Goal: Task Accomplishment & Management: Use online tool/utility

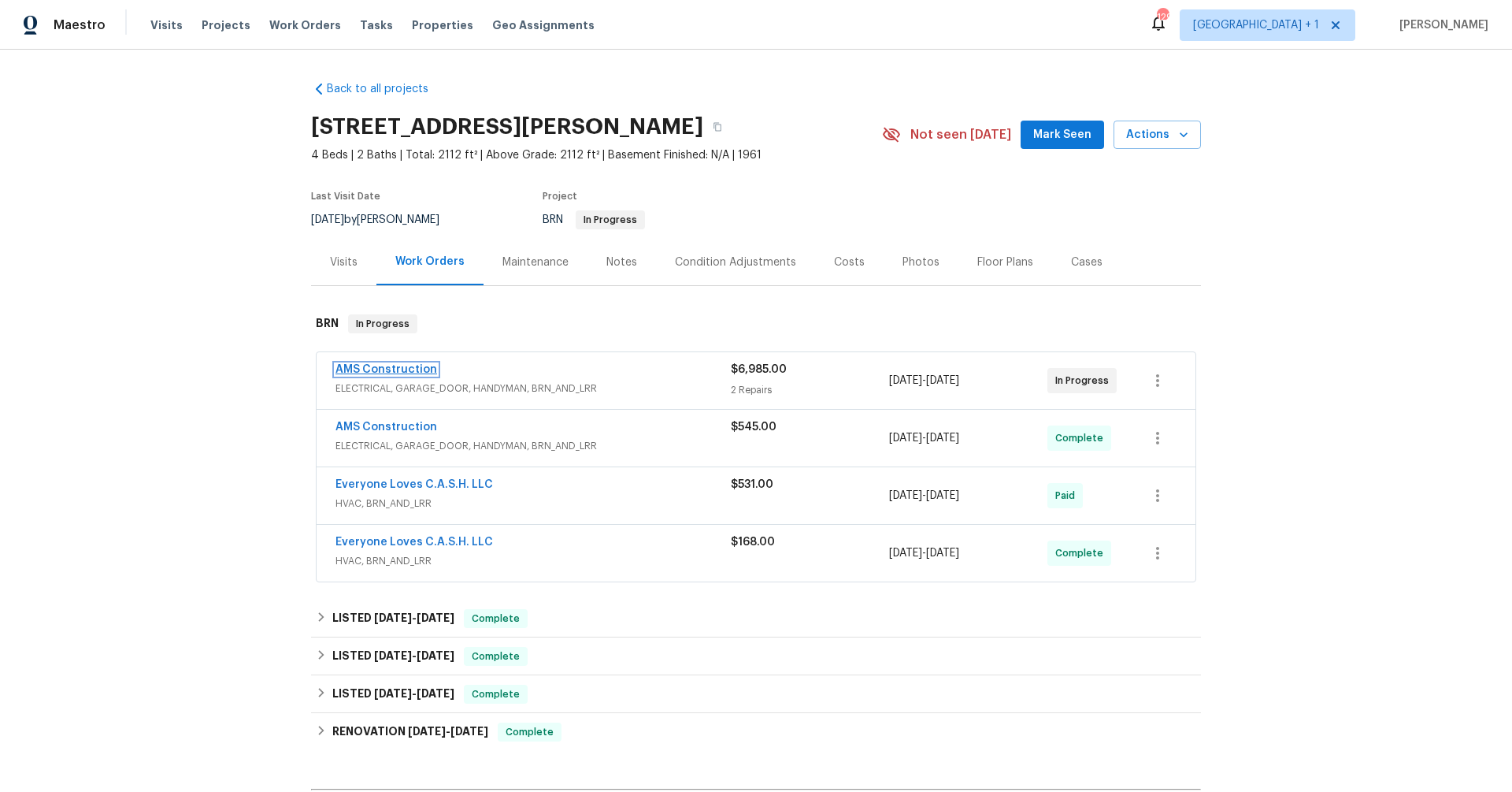
click at [391, 366] on link "AMS Construction" at bounding box center [386, 369] width 101 height 11
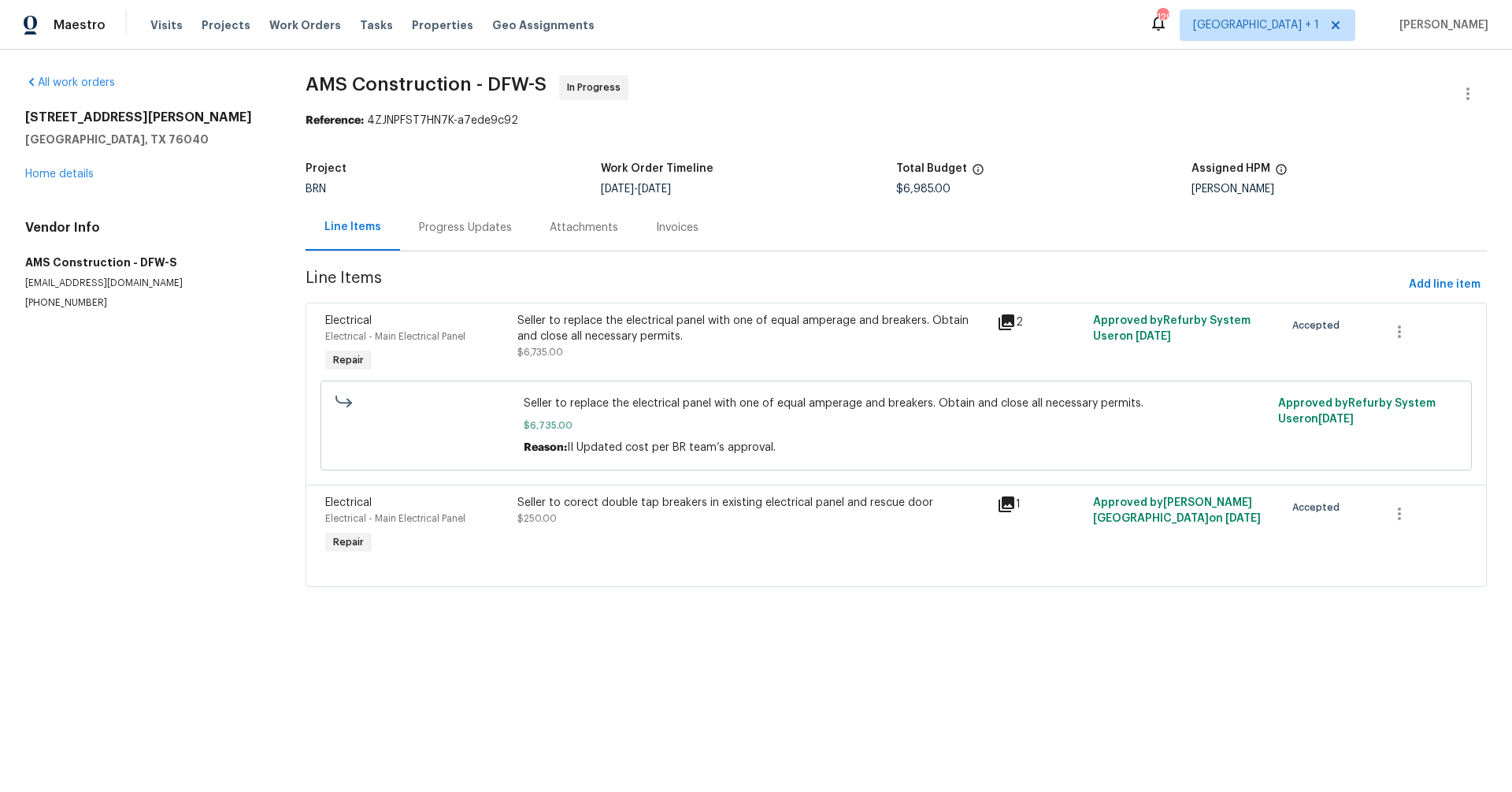
click at [588, 233] on div "Attachments" at bounding box center [583, 228] width 68 height 16
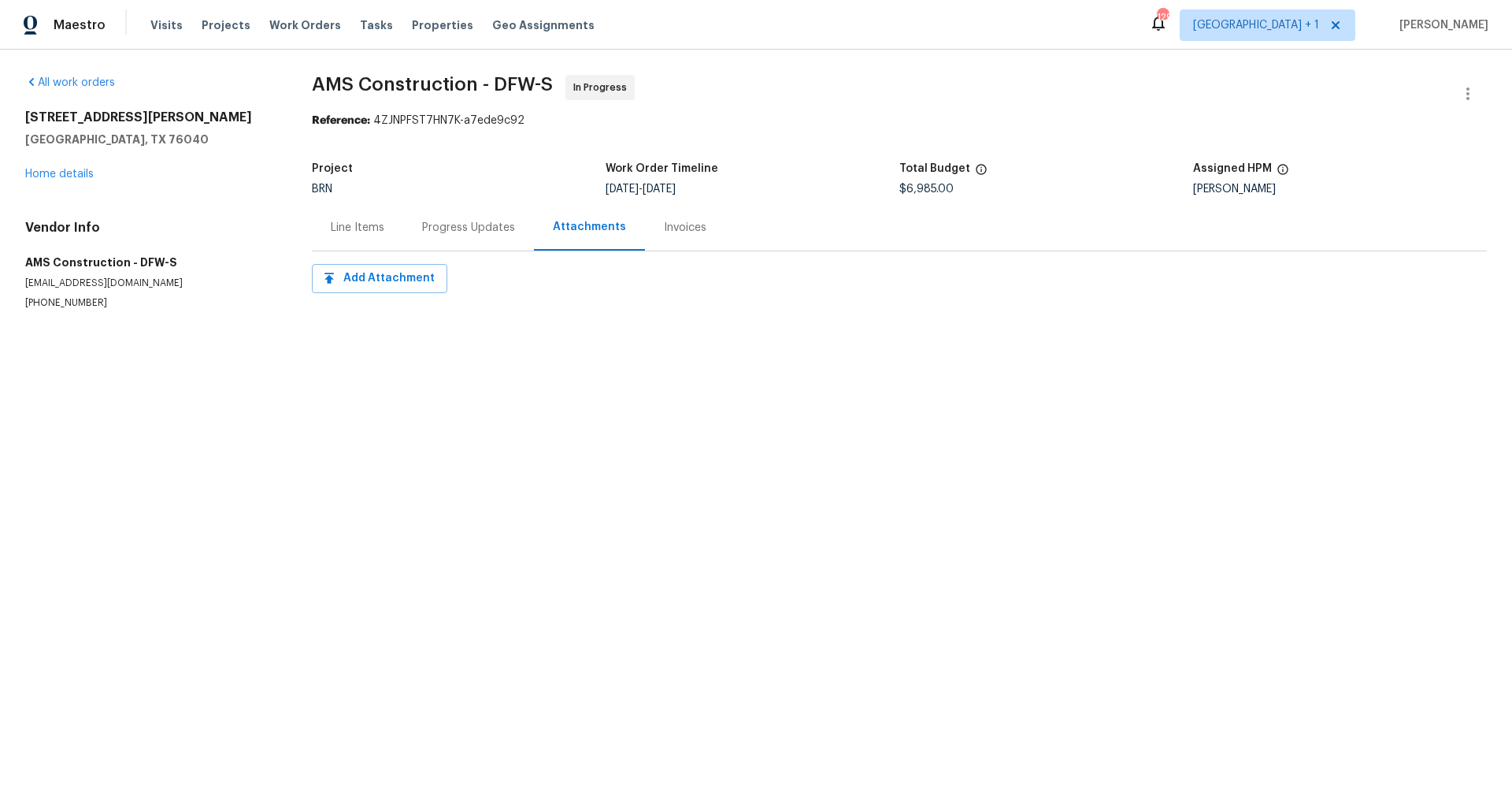
click at [683, 227] on div "Invoices" at bounding box center [685, 228] width 42 height 16
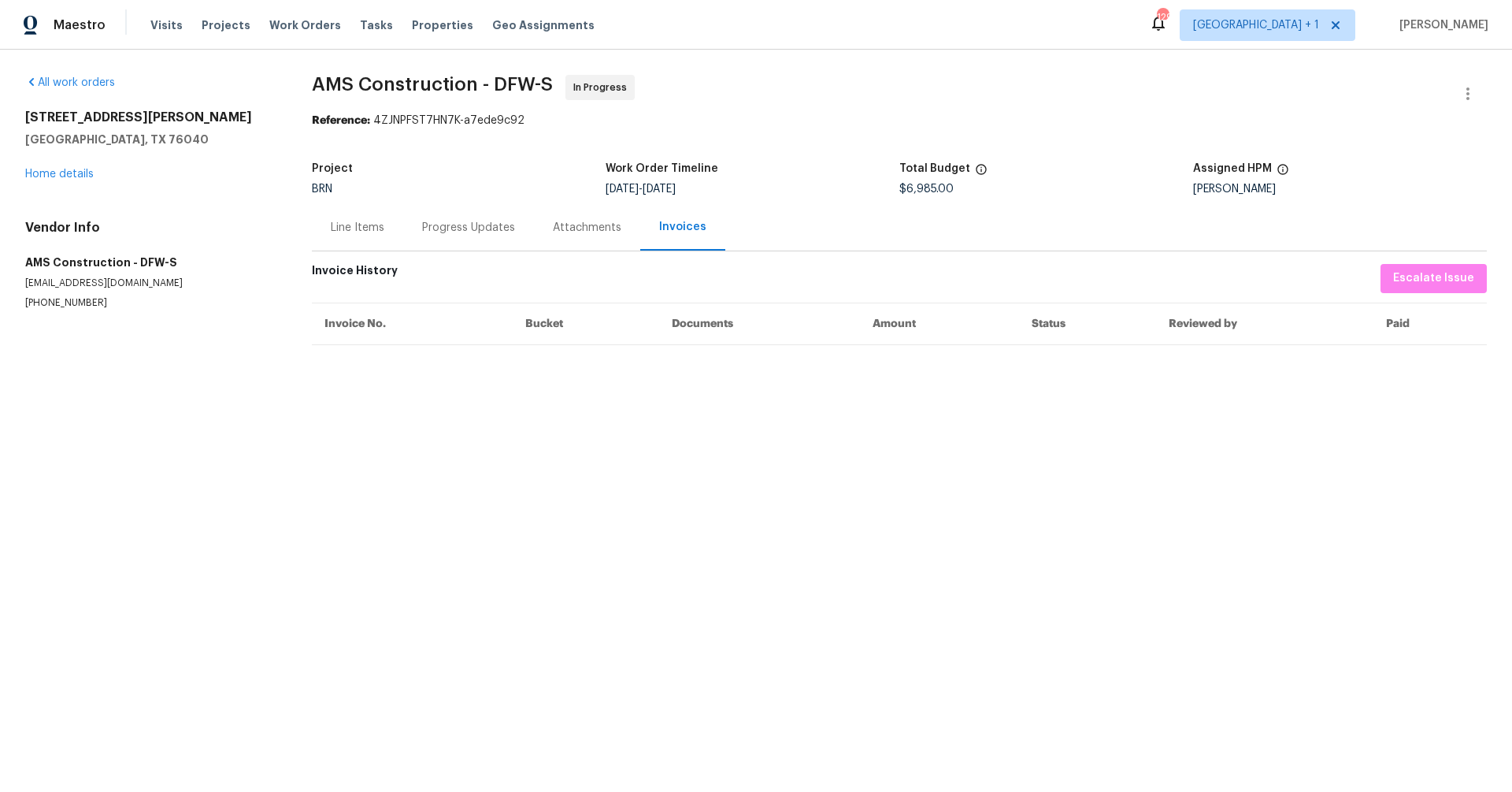
click at [477, 226] on div "Progress Updates" at bounding box center [468, 228] width 93 height 16
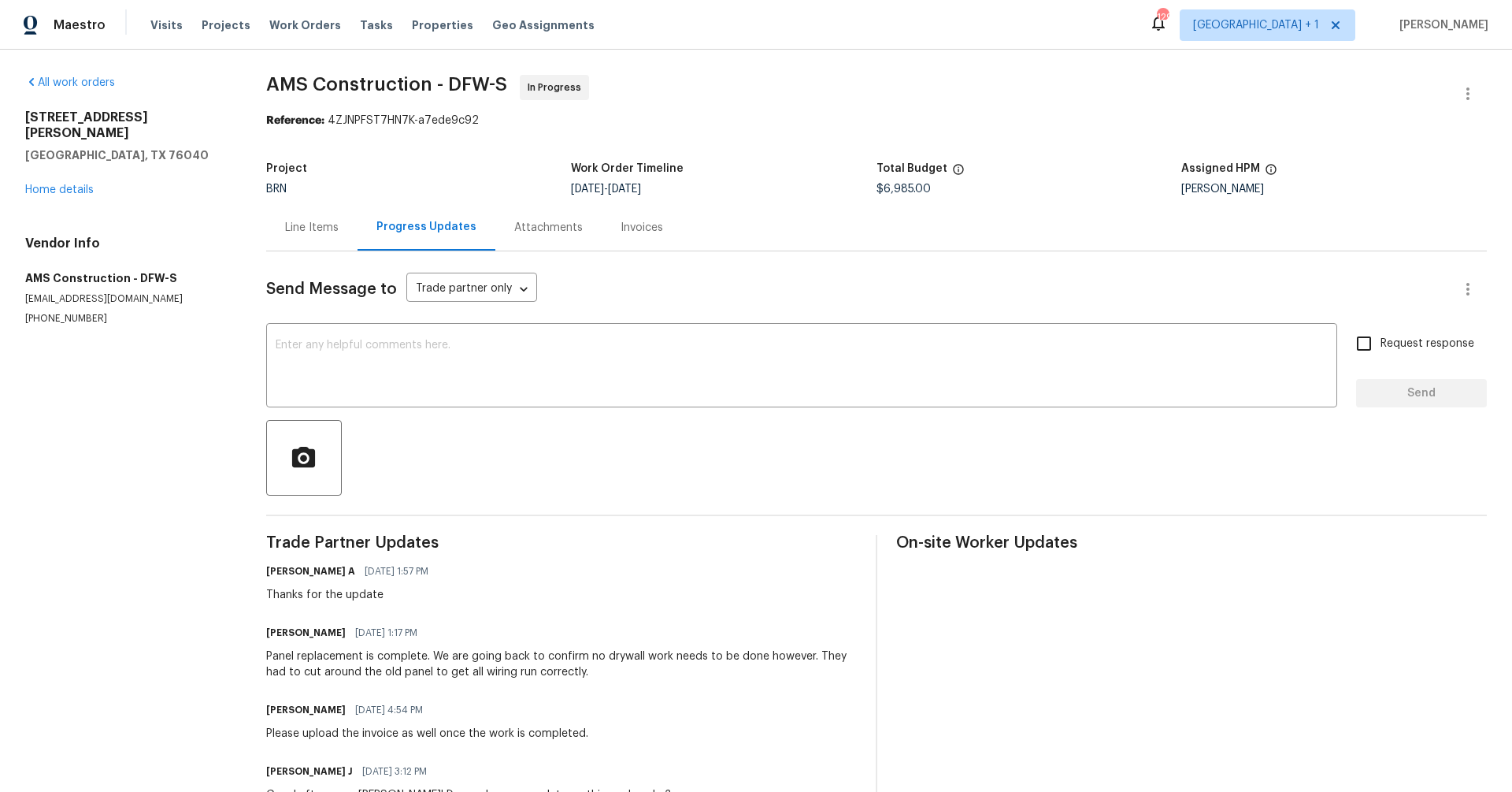
click at [53, 180] on div "[STREET_ADDRESS][PERSON_NAME] Home details" at bounding box center [127, 153] width 203 height 88
